Goal: Task Accomplishment & Management: Manage account settings

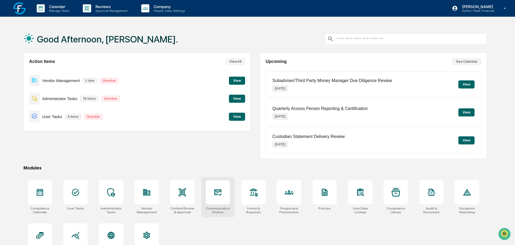
click at [211, 197] on div at bounding box center [218, 193] width 24 height 24
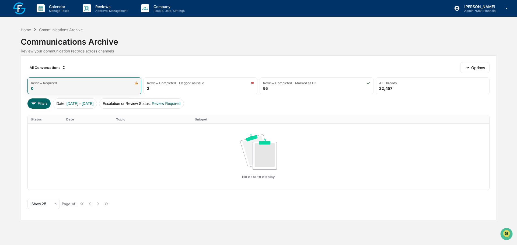
click at [109, 86] on div "Review Required 0" at bounding box center [84, 86] width 114 height 17
click at [137, 83] on img at bounding box center [137, 83] width 4 height 4
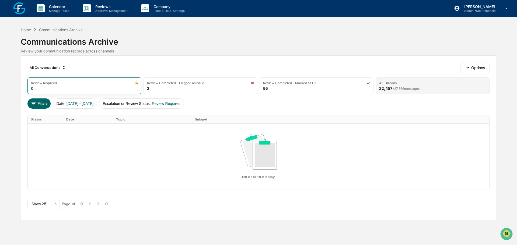
click at [413, 85] on div "All Threads 22,457 ( 27,566 messages)" at bounding box center [433, 86] width 114 height 17
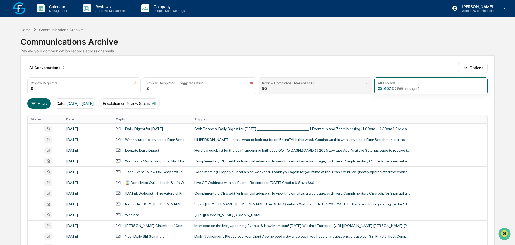
click at [318, 82] on div "Review Completed - Marked as OK" at bounding box center [315, 83] width 106 height 4
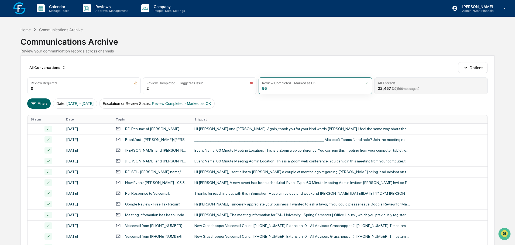
click at [435, 86] on div "All Threads 22,457 ( 27,566 messages)" at bounding box center [430, 86] width 113 height 17
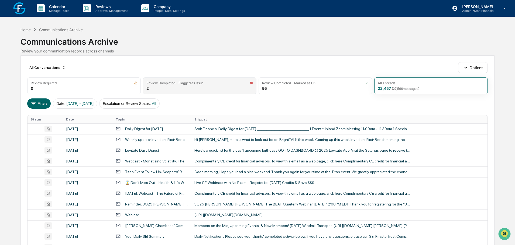
click at [190, 85] on div "Review Completed - Flagged as Issue 2" at bounding box center [199, 86] width 113 height 17
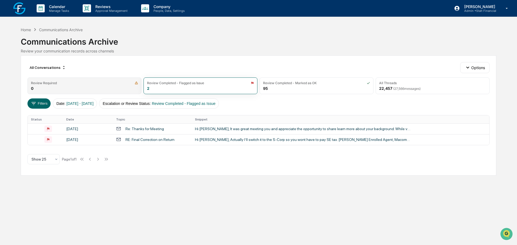
click at [93, 89] on div "Review Required 0" at bounding box center [84, 86] width 114 height 17
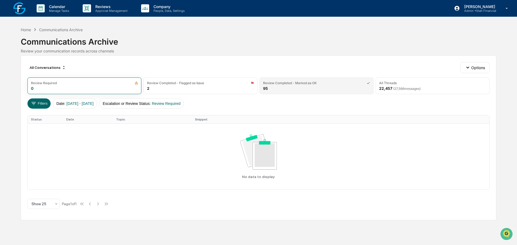
click at [294, 93] on div "Review Completed - Marked as OK 95" at bounding box center [317, 86] width 114 height 17
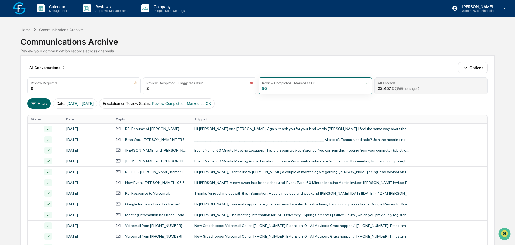
click at [409, 84] on div "All Threads" at bounding box center [430, 83] width 106 height 4
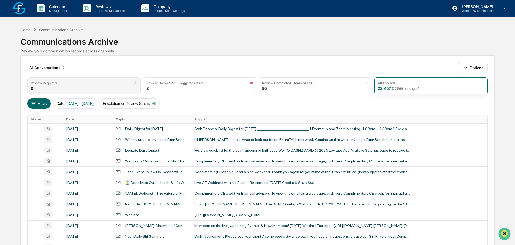
click at [103, 85] on div "Review Required 0" at bounding box center [83, 86] width 113 height 17
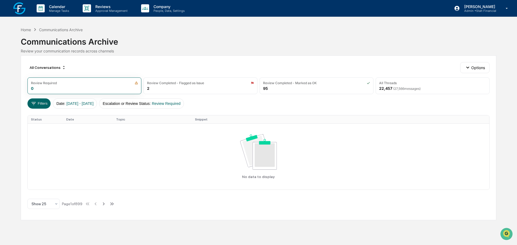
click at [18, 9] on img at bounding box center [19, 8] width 13 height 13
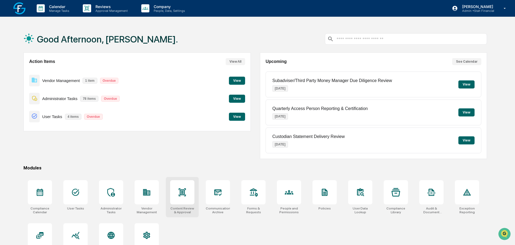
click at [186, 204] on div at bounding box center [182, 193] width 24 height 24
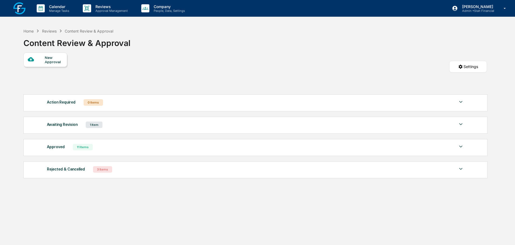
click at [47, 57] on div "New Approval" at bounding box center [54, 60] width 18 height 9
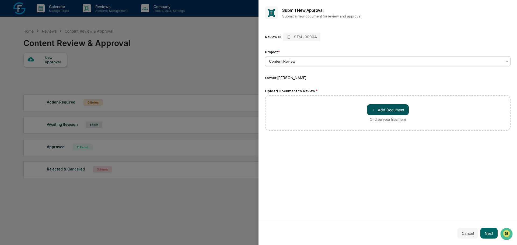
click at [396, 108] on button "＋ Add Document" at bounding box center [388, 110] width 42 height 11
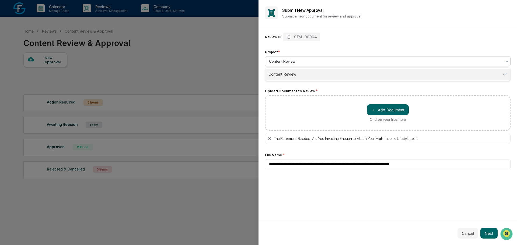
click at [317, 61] on div at bounding box center [385, 61] width 233 height 5
type input "*"
type input "**********"
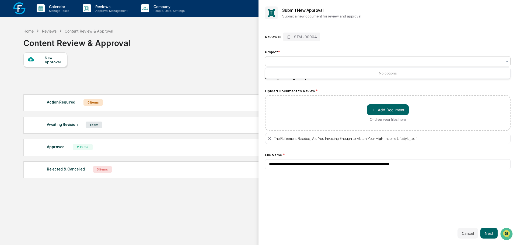
click at [160, 54] on div at bounding box center [258, 122] width 517 height 245
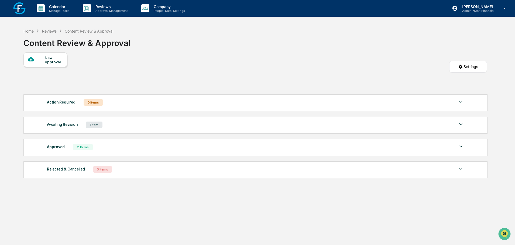
click at [161, 126] on div "Awaiting Revision 1 Item" at bounding box center [255, 125] width 417 height 8
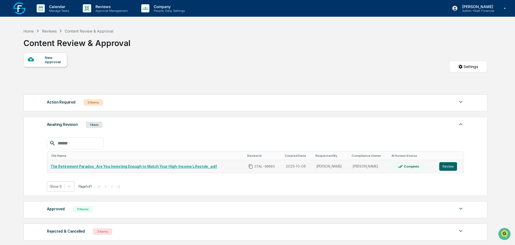
click at [124, 168] on link "The Retirement Paradox_ Are You Investing Enough to Match Your High-Income Life…" at bounding box center [133, 167] width 167 height 4
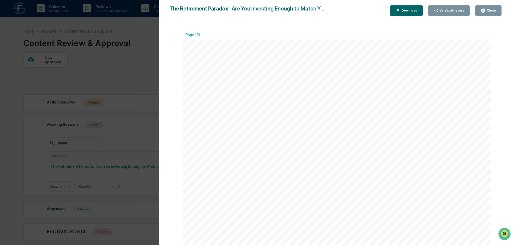
click at [489, 8] on button "Close" at bounding box center [488, 10] width 26 height 11
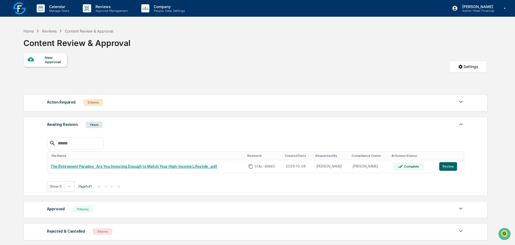
click at [438, 178] on div "File Name Review Id Created Date Requested By Compliance Owner AI Screen Status…" at bounding box center [255, 165] width 417 height 54
click at [451, 168] on button "Review" at bounding box center [448, 166] width 18 height 9
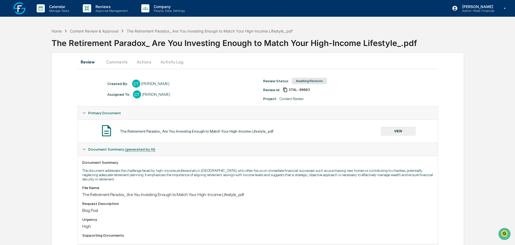
click at [152, 61] on button "Actions" at bounding box center [144, 62] width 24 height 13
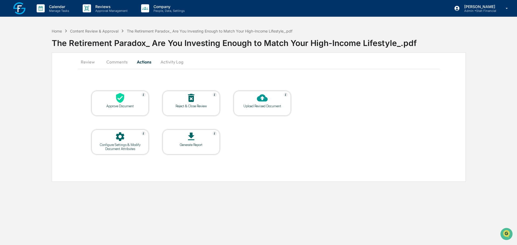
click at [258, 104] on div at bounding box center [262, 99] width 54 height 12
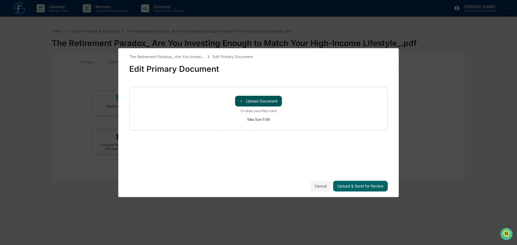
click at [258, 103] on button "＋ Upload Document" at bounding box center [258, 101] width 47 height 11
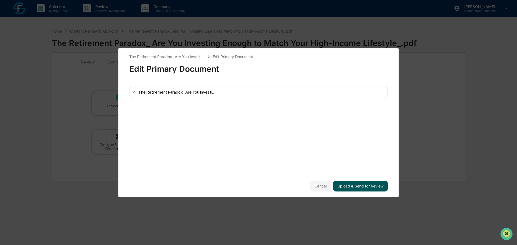
click at [363, 185] on button "Upload & Send for Review" at bounding box center [360, 186] width 55 height 11
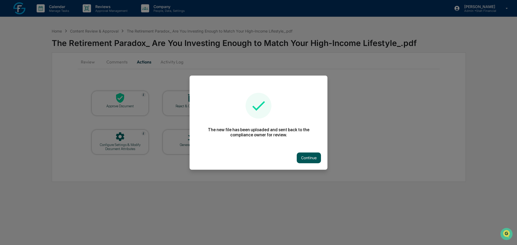
click at [314, 155] on button "Continue" at bounding box center [309, 158] width 24 height 11
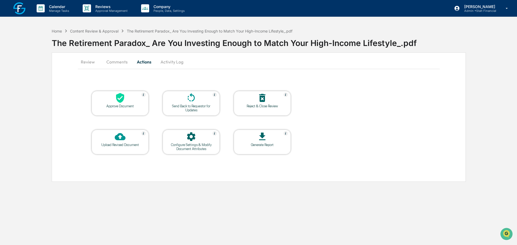
click at [107, 59] on button "Comments" at bounding box center [117, 62] width 30 height 13
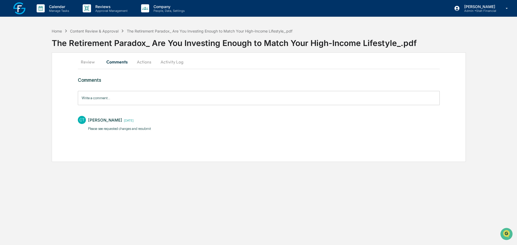
click at [89, 61] on button "Review" at bounding box center [90, 62] width 24 height 13
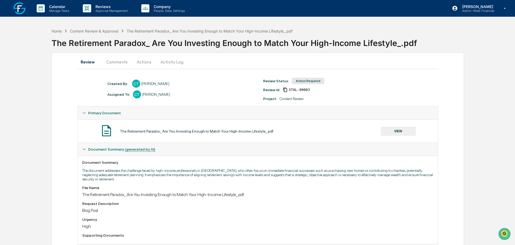
click at [399, 135] on button "VIEW" at bounding box center [397, 131] width 35 height 9
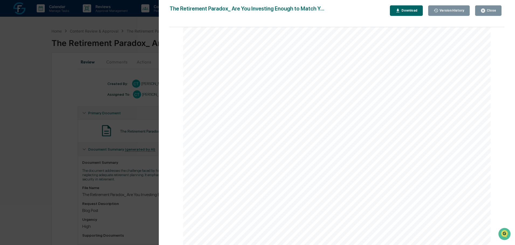
scroll to position [916, 0]
click at [498, 14] on button "Close" at bounding box center [488, 10] width 26 height 11
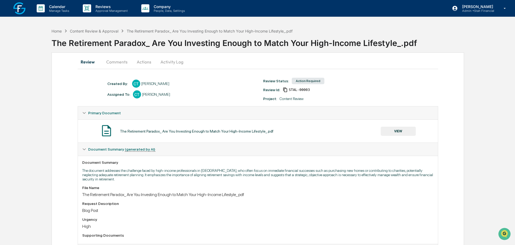
click at [146, 64] on button "Actions" at bounding box center [144, 62] width 24 height 13
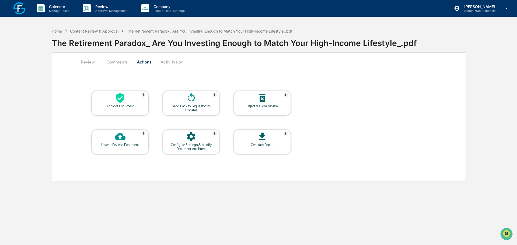
click at [110, 142] on div at bounding box center [120, 137] width 54 height 12
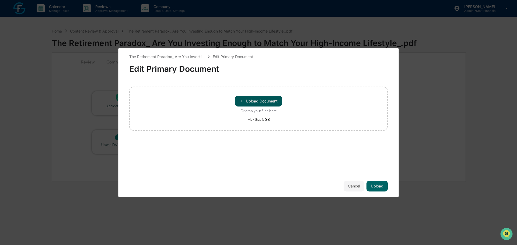
click at [271, 98] on button "＋ Upload Document" at bounding box center [258, 101] width 47 height 11
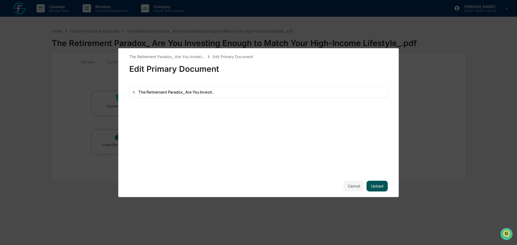
click at [375, 185] on button "Upload" at bounding box center [377, 186] width 21 height 11
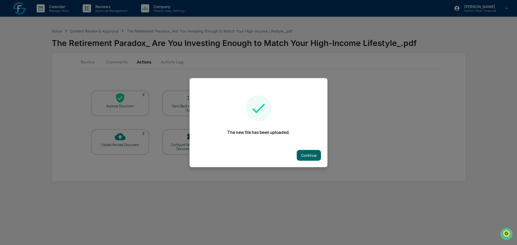
click at [299, 158] on button "Continue" at bounding box center [309, 155] width 24 height 11
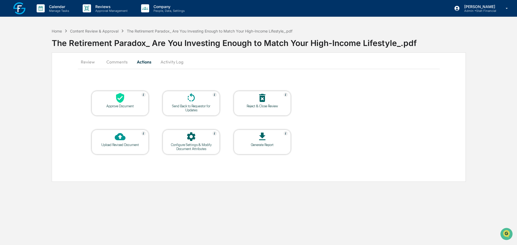
click at [117, 63] on button "Comments" at bounding box center [117, 62] width 30 height 13
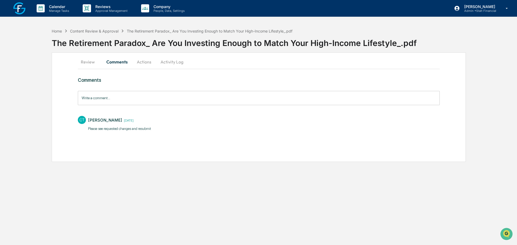
click at [81, 65] on button "Review" at bounding box center [90, 62] width 24 height 13
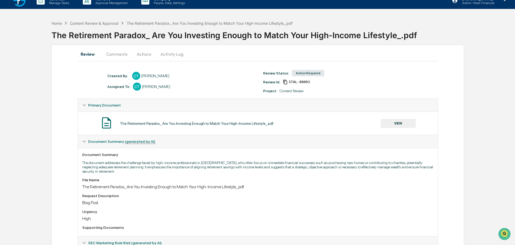
scroll to position [0, 0]
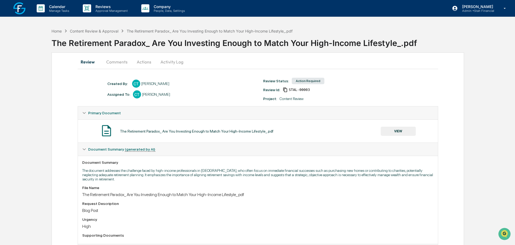
click at [314, 78] on div "Review Status: Action Required" at bounding box center [338, 81] width 156 height 8
click at [313, 81] on div "Action Required" at bounding box center [308, 81] width 33 height 6
click at [292, 99] on div "Content Review" at bounding box center [291, 99] width 24 height 4
click at [76, 30] on div "Content Review & Approval" at bounding box center [94, 31] width 48 height 5
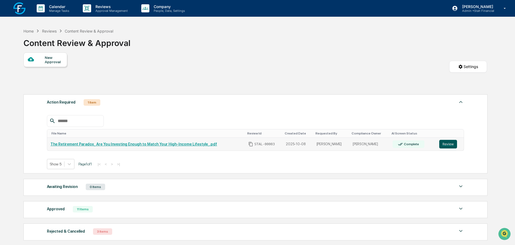
click at [449, 144] on button "Review" at bounding box center [448, 144] width 18 height 9
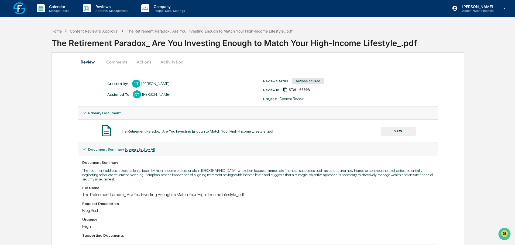
click at [398, 136] on button "VIEW" at bounding box center [397, 131] width 35 height 9
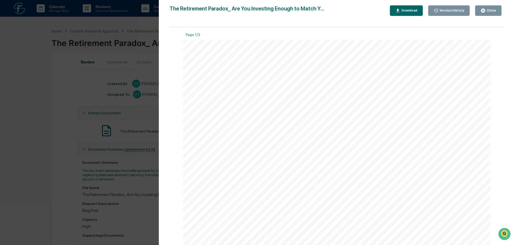
click at [497, 8] on button "Close" at bounding box center [488, 10] width 26 height 11
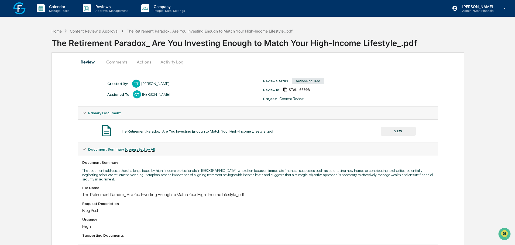
click at [124, 66] on button "Comments" at bounding box center [117, 62] width 30 height 13
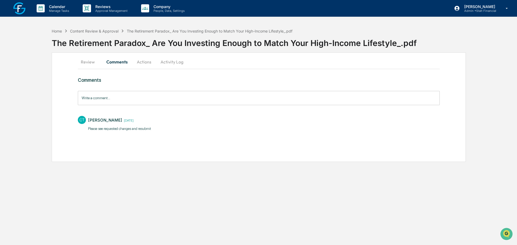
drag, startPoint x: 85, startPoint y: 61, endPoint x: 120, endPoint y: 72, distance: 36.1
click at [89, 61] on button "Review" at bounding box center [90, 62] width 24 height 13
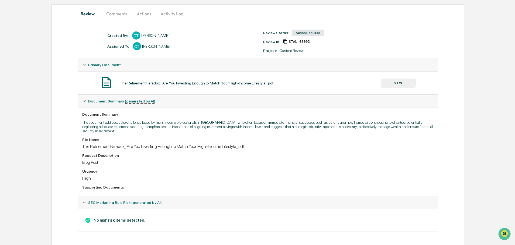
scroll to position [49, 0]
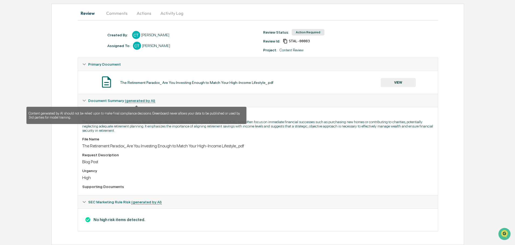
click at [141, 100] on u "(generated by AI)" at bounding box center [140, 101] width 30 height 5
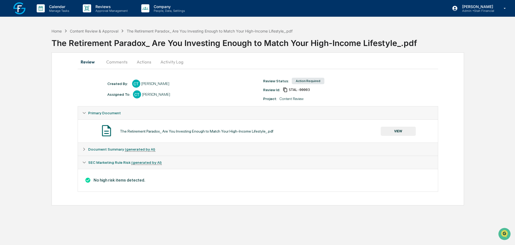
scroll to position [0, 0]
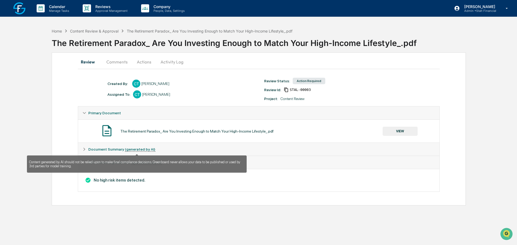
click at [137, 152] on u "(generated by AI)" at bounding box center [140, 149] width 30 height 5
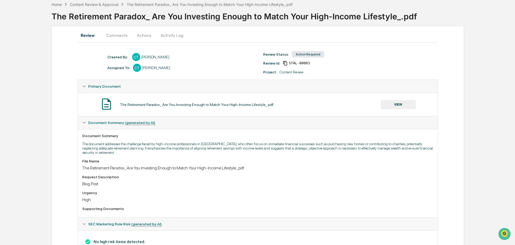
scroll to position [49, 0]
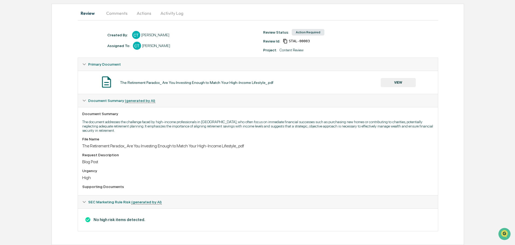
click at [392, 88] on div "The Retirement Paradox_ Are You Investing Enough to Match Your High-Income Life…" at bounding box center [257, 82] width 351 height 14
click at [404, 78] on button "VIEW" at bounding box center [397, 82] width 35 height 9
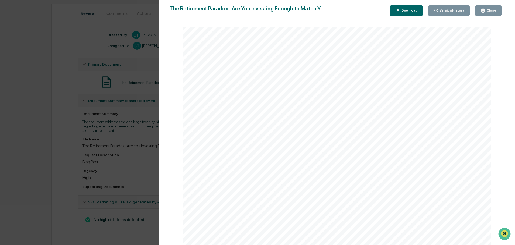
scroll to position [1024, 0]
click at [487, 11] on div "Close" at bounding box center [490, 11] width 11 height 4
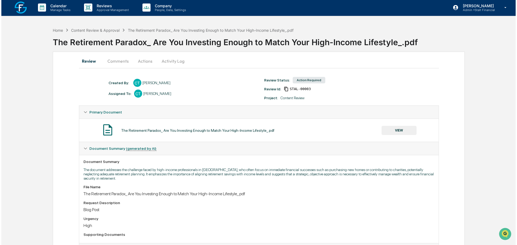
scroll to position [0, 0]
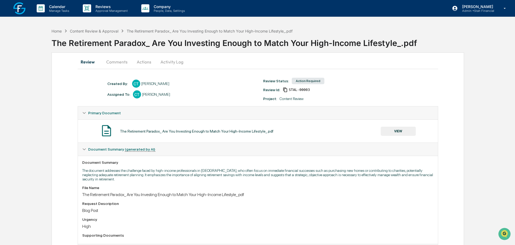
click at [121, 62] on button "Comments" at bounding box center [117, 62] width 30 height 13
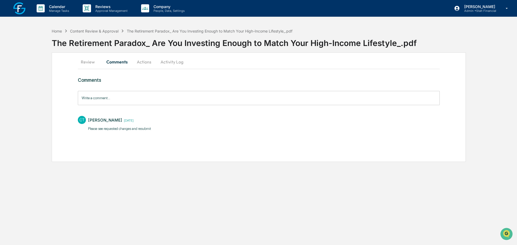
click at [147, 61] on button "Actions" at bounding box center [144, 62] width 24 height 13
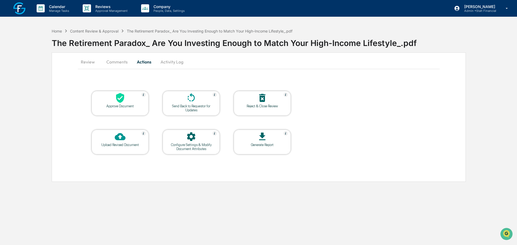
click at [116, 108] on div "Approve Document" at bounding box center [120, 106] width 48 height 4
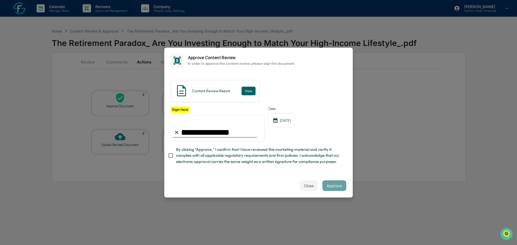
type input "**********"
click at [246, 87] on button "View" at bounding box center [249, 91] width 14 height 9
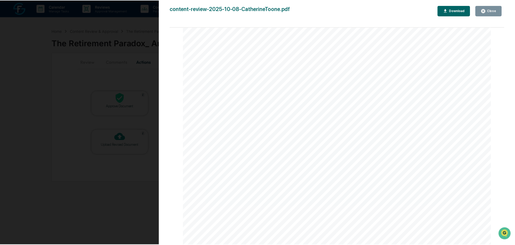
scroll to position [1485, 0]
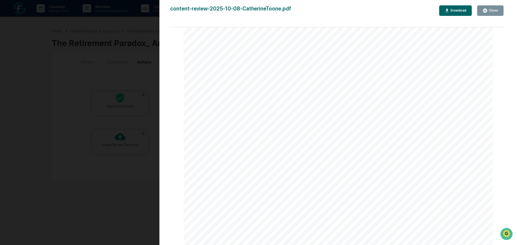
click at [496, 15] on button "Close" at bounding box center [490, 10] width 26 height 11
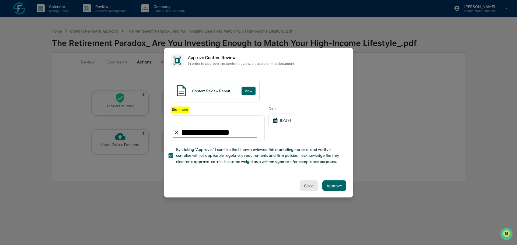
click at [293, 186] on div "Close Approve" at bounding box center [258, 186] width 189 height 24
click at [300, 189] on button "Close" at bounding box center [309, 186] width 18 height 11
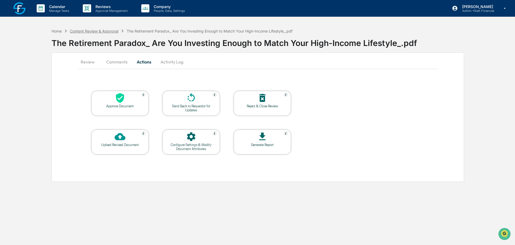
click at [105, 30] on div "Content Review & Approval" at bounding box center [94, 31] width 48 height 5
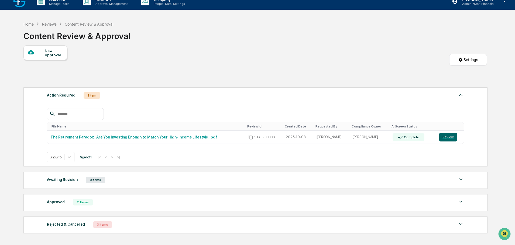
scroll to position [27, 0]
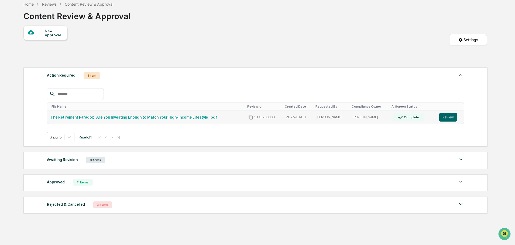
click at [77, 118] on link "The Retirement Paradox_ Are You Investing Enough to Match Your High-Income Life…" at bounding box center [133, 117] width 167 height 4
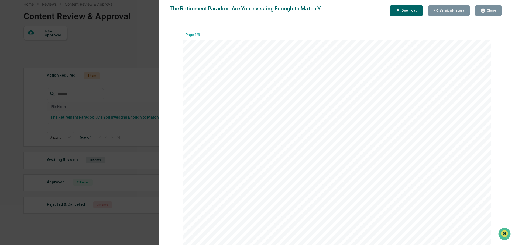
click at [489, 8] on button "Close" at bounding box center [488, 10] width 26 height 11
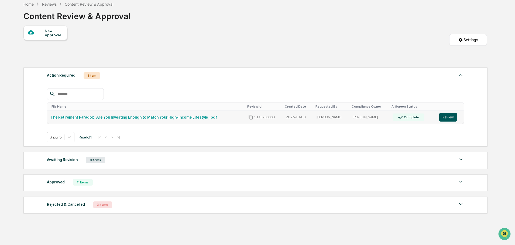
click at [446, 116] on button "Review" at bounding box center [448, 117] width 18 height 9
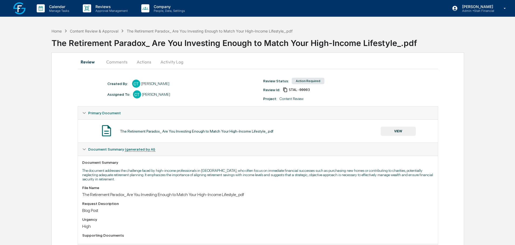
click at [182, 60] on button "Activity Log" at bounding box center [172, 62] width 32 height 13
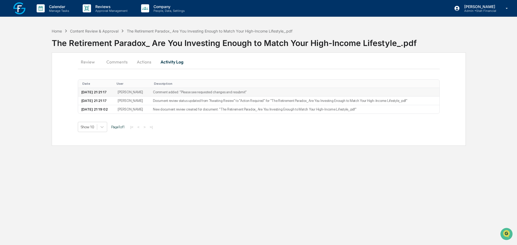
click at [99, 92] on td "2025-10-08 21:21:17" at bounding box center [96, 92] width 36 height 9
click at [192, 94] on td "Comment added: "Please see requested changes and resubmit ​"" at bounding box center [295, 92] width 290 height 9
click at [192, 103] on td "Document review status updated from "Awaiting Review" to "Action Required" for …" at bounding box center [295, 101] width 290 height 9
click at [103, 111] on td "2025-10-08 21:19:02" at bounding box center [96, 109] width 36 height 8
click at [124, 110] on td "[PERSON_NAME]" at bounding box center [132, 109] width 35 height 8
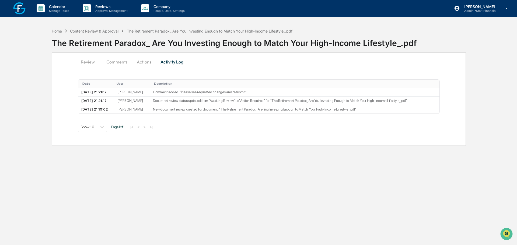
click at [142, 58] on button "Actions" at bounding box center [144, 62] width 24 height 13
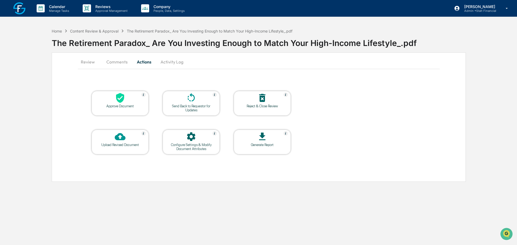
click at [268, 103] on div at bounding box center [262, 99] width 54 height 12
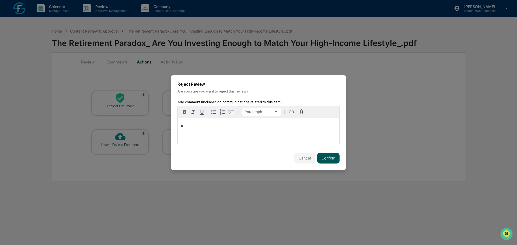
click at [322, 158] on button "Confirm" at bounding box center [328, 158] width 22 height 11
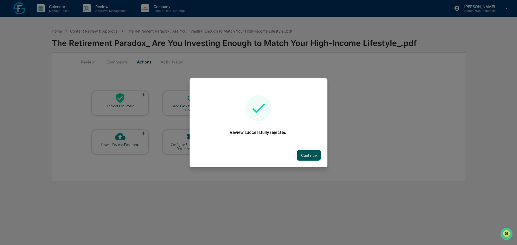
click at [312, 152] on button "Continue" at bounding box center [309, 155] width 24 height 11
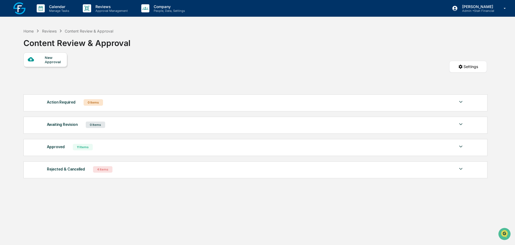
click at [46, 59] on div "New Approval" at bounding box center [54, 60] width 18 height 9
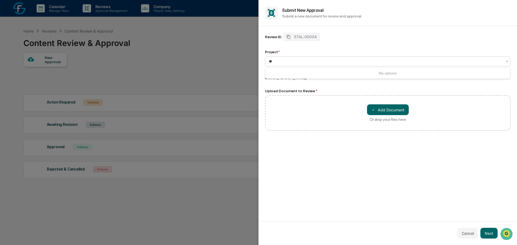
type input "*"
type input "**********"
click at [384, 112] on button "＋ Add Document" at bounding box center [388, 110] width 42 height 11
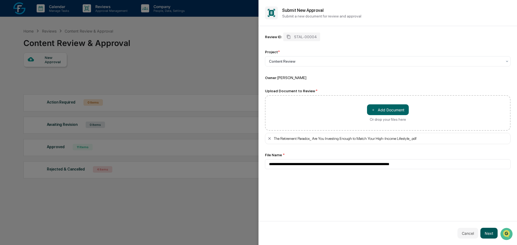
click at [486, 232] on button "Next" at bounding box center [489, 233] width 17 height 11
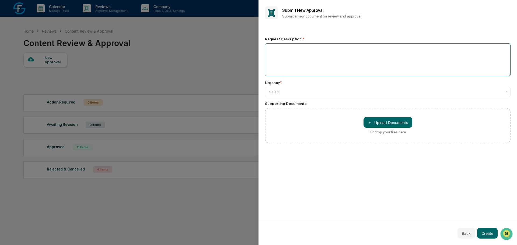
click at [296, 69] on textarea at bounding box center [388, 59] width 246 height 33
type textarea "*********"
type input "**"
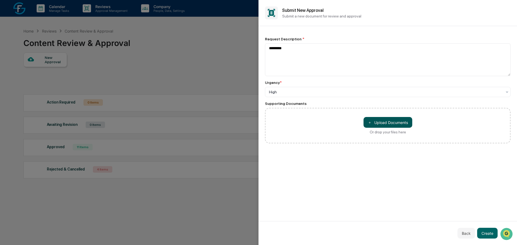
click at [390, 127] on button "＋ Upload Documents" at bounding box center [388, 122] width 49 height 11
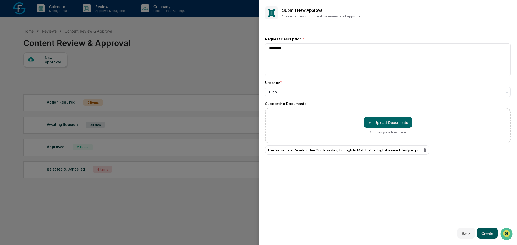
click at [492, 235] on button "Create" at bounding box center [487, 233] width 20 height 11
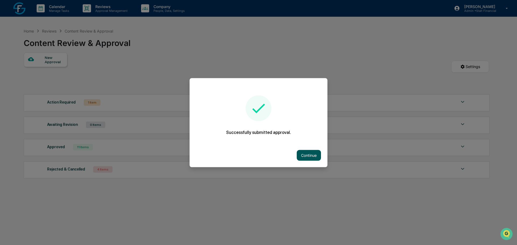
click at [304, 155] on button "Continue" at bounding box center [309, 155] width 24 height 11
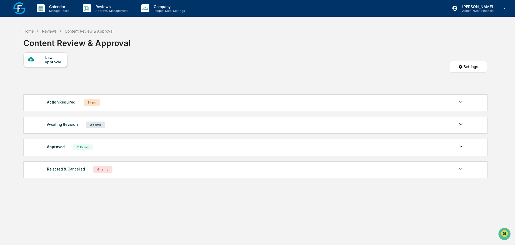
click at [62, 103] on div "Action Required" at bounding box center [61, 102] width 29 height 7
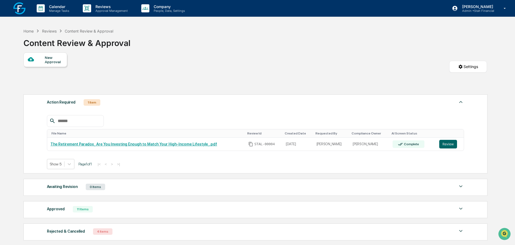
scroll to position [27, 0]
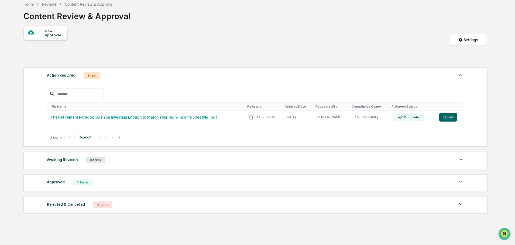
click at [49, 34] on div "New Approval" at bounding box center [54, 33] width 18 height 9
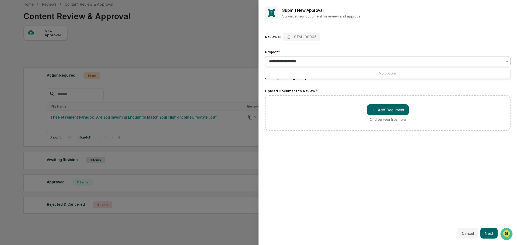
type input "**********"
click at [386, 113] on button "＋ Add Document" at bounding box center [388, 110] width 42 height 11
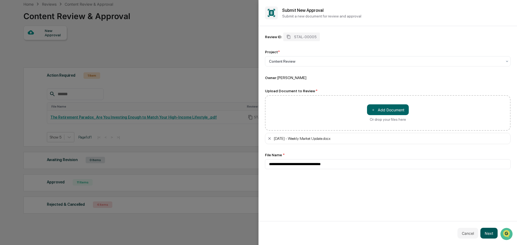
click at [490, 232] on button "Next" at bounding box center [489, 233] width 17 height 11
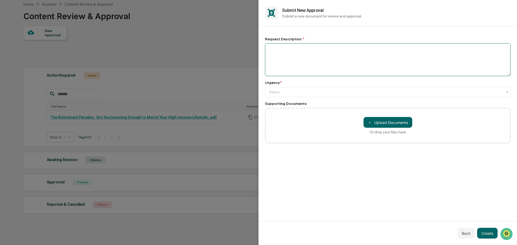
click at [275, 60] on textarea at bounding box center [388, 59] width 246 height 33
type textarea "**********"
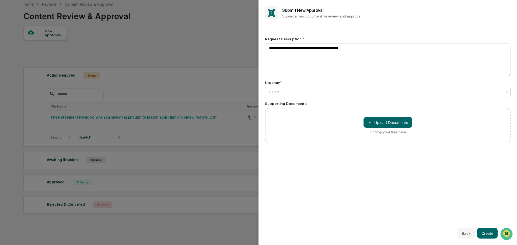
click at [390, 89] on div at bounding box center [385, 91] width 233 height 5
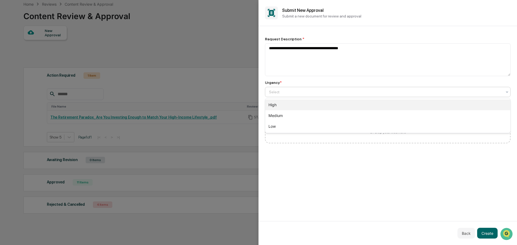
click at [282, 108] on div "High" at bounding box center [387, 105] width 245 height 11
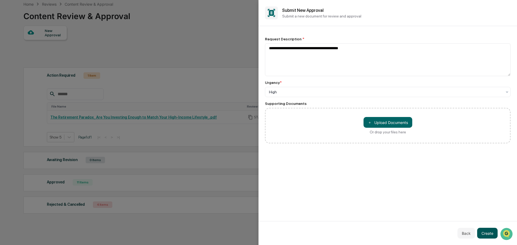
drag, startPoint x: 483, startPoint y: 232, endPoint x: 488, endPoint y: 233, distance: 5.0
click at [483, 233] on button "Create" at bounding box center [487, 233] width 20 height 11
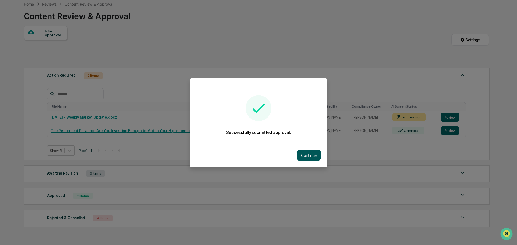
click at [311, 155] on button "Continue" at bounding box center [309, 155] width 24 height 11
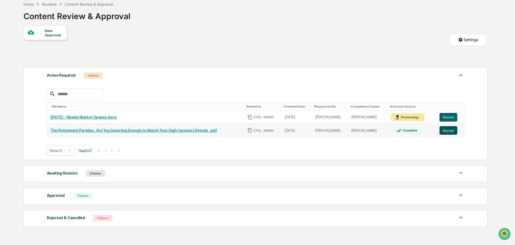
click at [443, 130] on button "Review" at bounding box center [448, 130] width 18 height 9
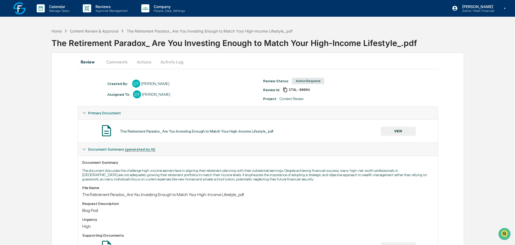
click at [138, 61] on button "Actions" at bounding box center [144, 62] width 24 height 13
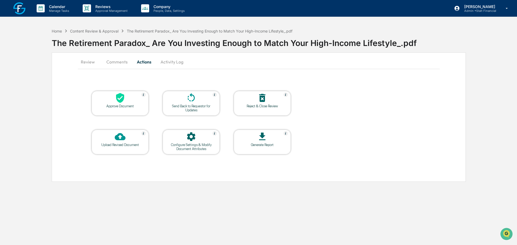
click at [132, 93] on div at bounding box center [120, 99] width 54 height 12
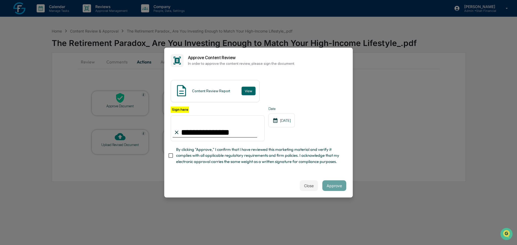
type input "**********"
click at [325, 188] on button "Approve" at bounding box center [335, 186] width 24 height 11
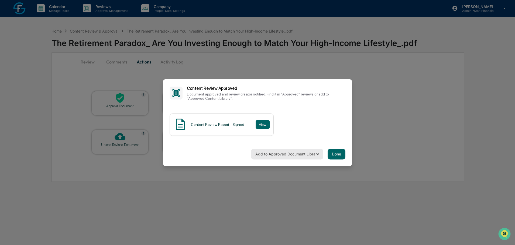
click at [280, 149] on button "Add to Approved Document Library" at bounding box center [287, 154] width 72 height 11
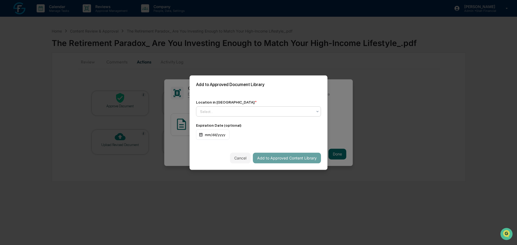
click at [231, 109] on div at bounding box center [256, 111] width 113 height 5
click at [223, 134] on div "↳ Documents" at bounding box center [257, 134] width 122 height 11
click at [302, 159] on button "Add to Approved Content Library" at bounding box center [287, 158] width 68 height 11
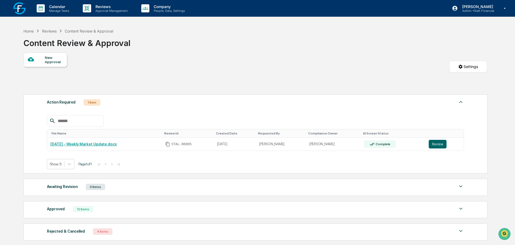
click at [128, 166] on div "Show 5 Page 1 of 1 |< < > >|" at bounding box center [255, 164] width 417 height 10
click at [101, 144] on link "[DATE] - Weekly Market Update.docx" at bounding box center [83, 144] width 66 height 4
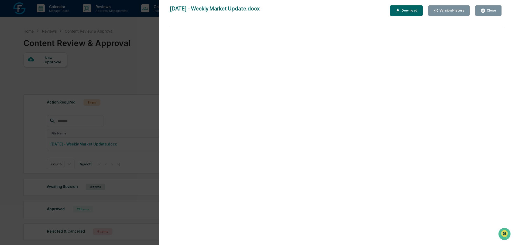
click at [492, 8] on button "Close" at bounding box center [488, 10] width 26 height 11
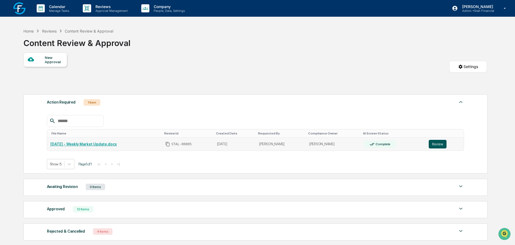
click at [439, 145] on button "Review" at bounding box center [437, 144] width 18 height 9
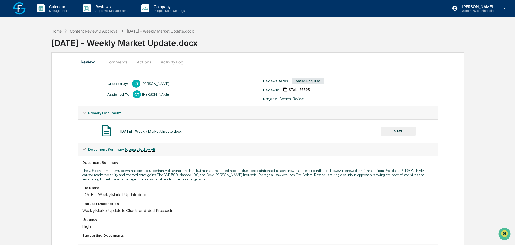
click at [145, 64] on button "Actions" at bounding box center [144, 62] width 24 height 13
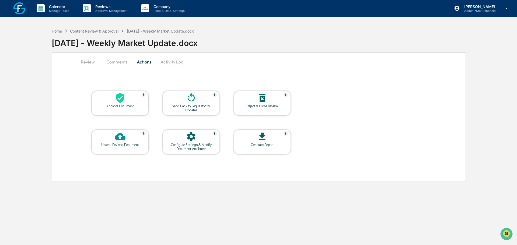
click at [120, 106] on div "Approve Document" at bounding box center [120, 106] width 48 height 4
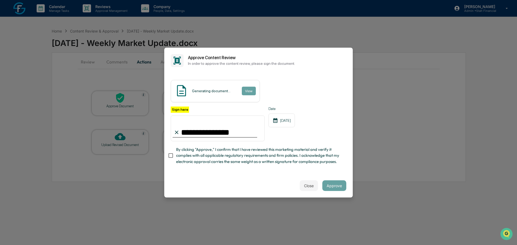
type input "**********"
click at [217, 89] on div "Generating document..." at bounding box center [211, 91] width 39 height 4
click at [334, 190] on button "Approve" at bounding box center [335, 186] width 24 height 11
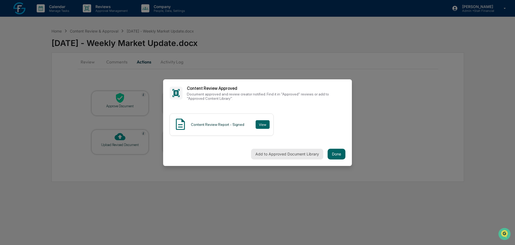
click at [284, 152] on button "Add to Approved Document Library" at bounding box center [287, 154] width 72 height 11
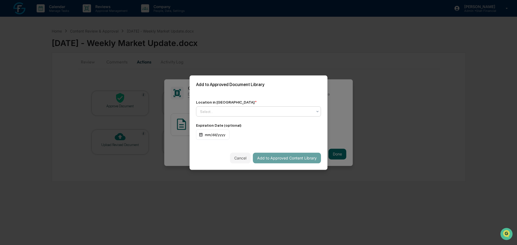
click at [246, 106] on div "Select..." at bounding box center [258, 111] width 125 height 10
click at [225, 142] on div "↳ Levitate Emails" at bounding box center [257, 144] width 122 height 11
click at [299, 155] on button "Add to Approved Content Library" at bounding box center [287, 158] width 68 height 11
